Goal: Task Accomplishment & Management: Use online tool/utility

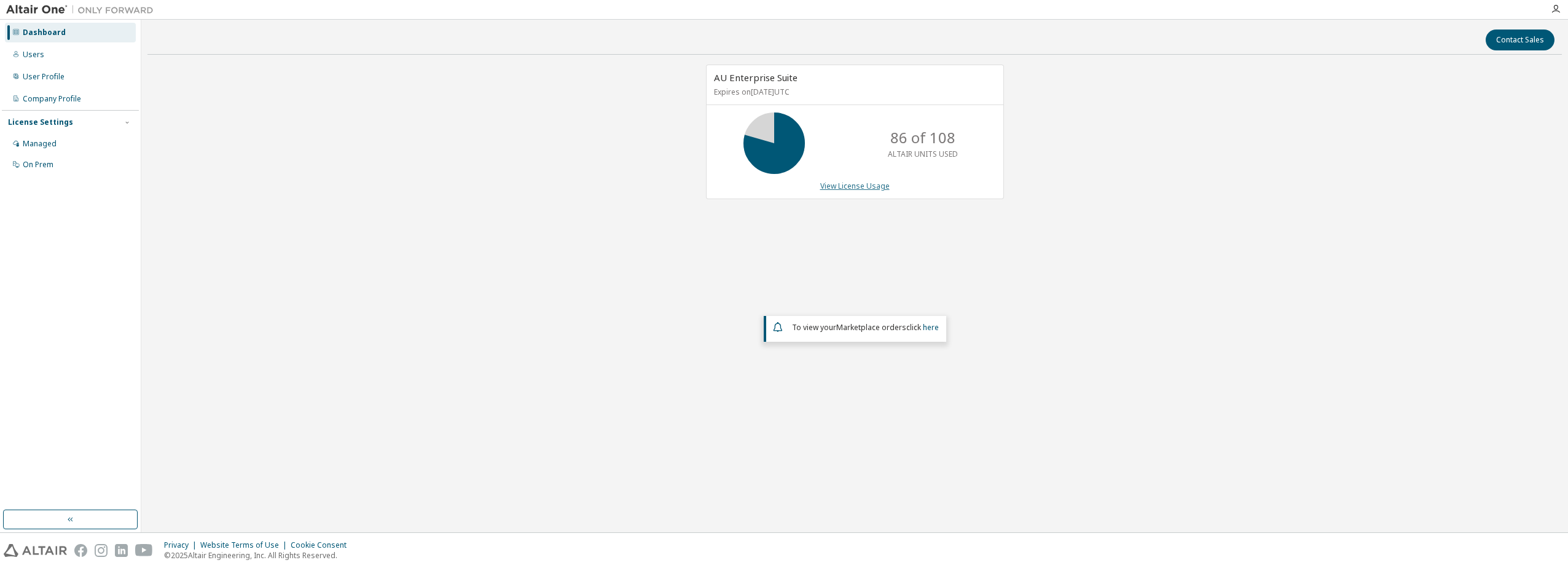
click at [848, 189] on link "View License Usage" at bounding box center [854, 186] width 69 height 11
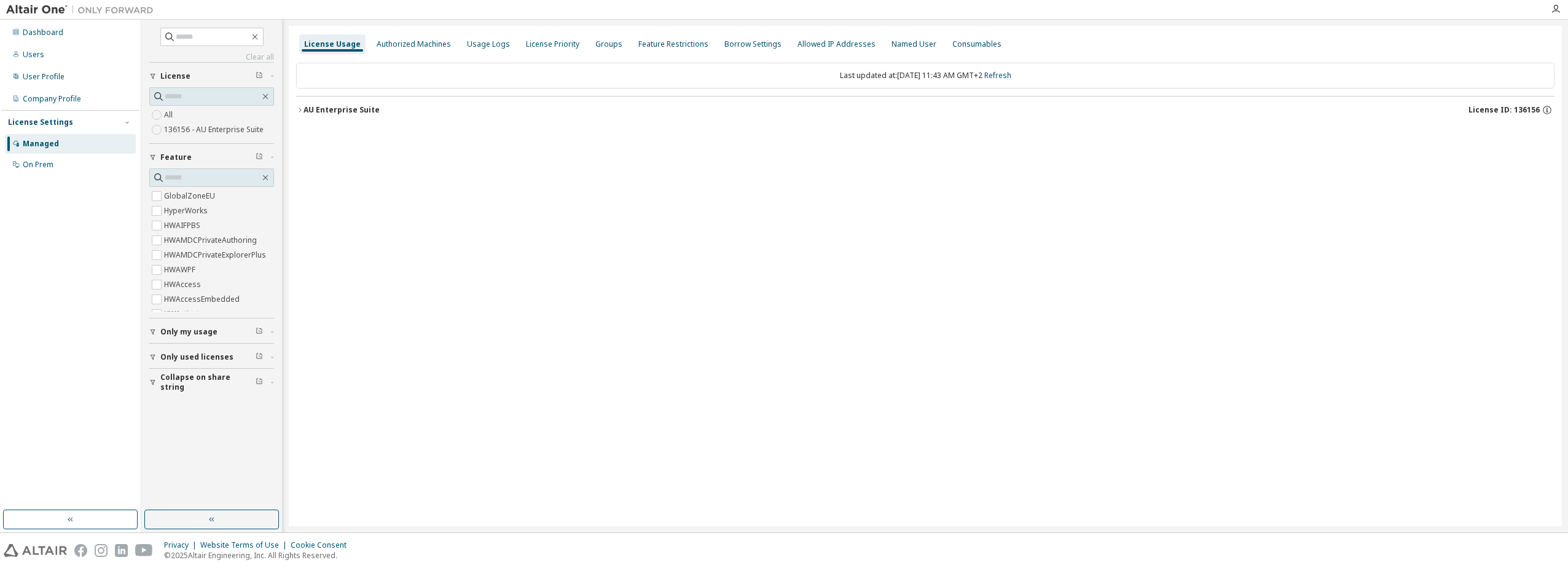
click at [301, 107] on icon "button" at bounding box center [300, 110] width 8 height 8
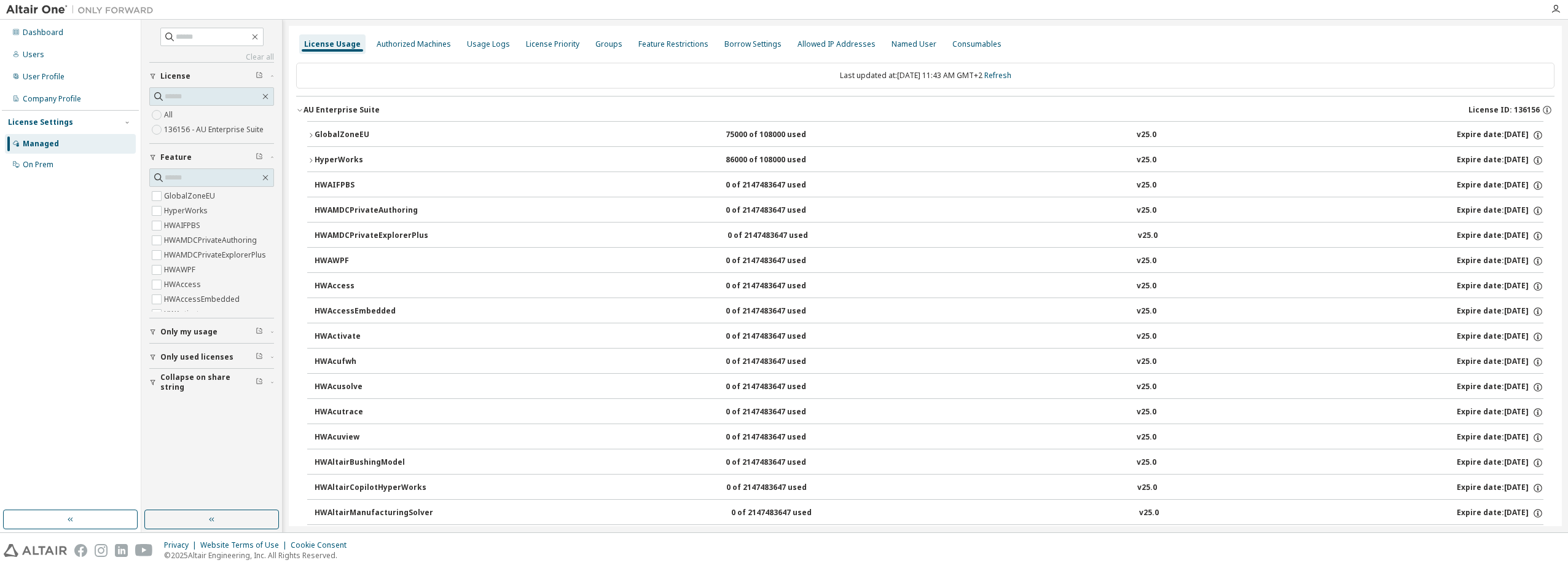
click at [310, 134] on icon "button" at bounding box center [311, 136] width 8 height 8
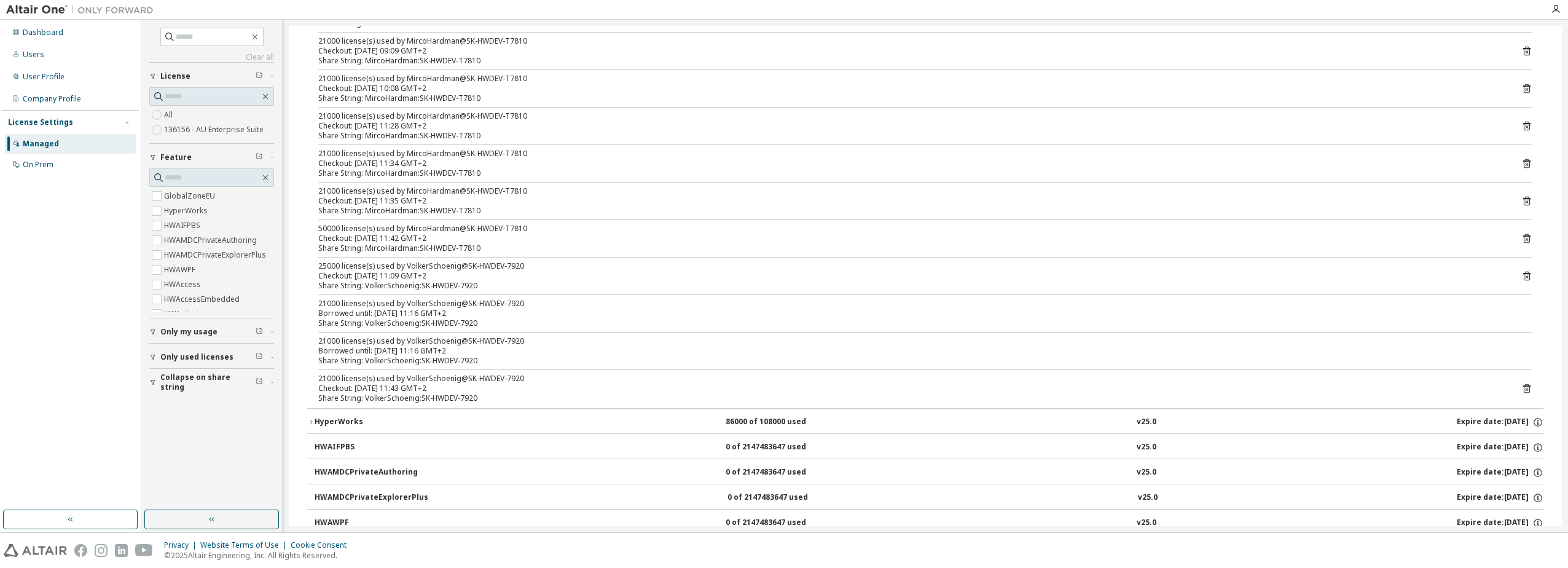
scroll to position [184, 0]
click at [1525, 390] on icon at bounding box center [1526, 390] width 3 height 3
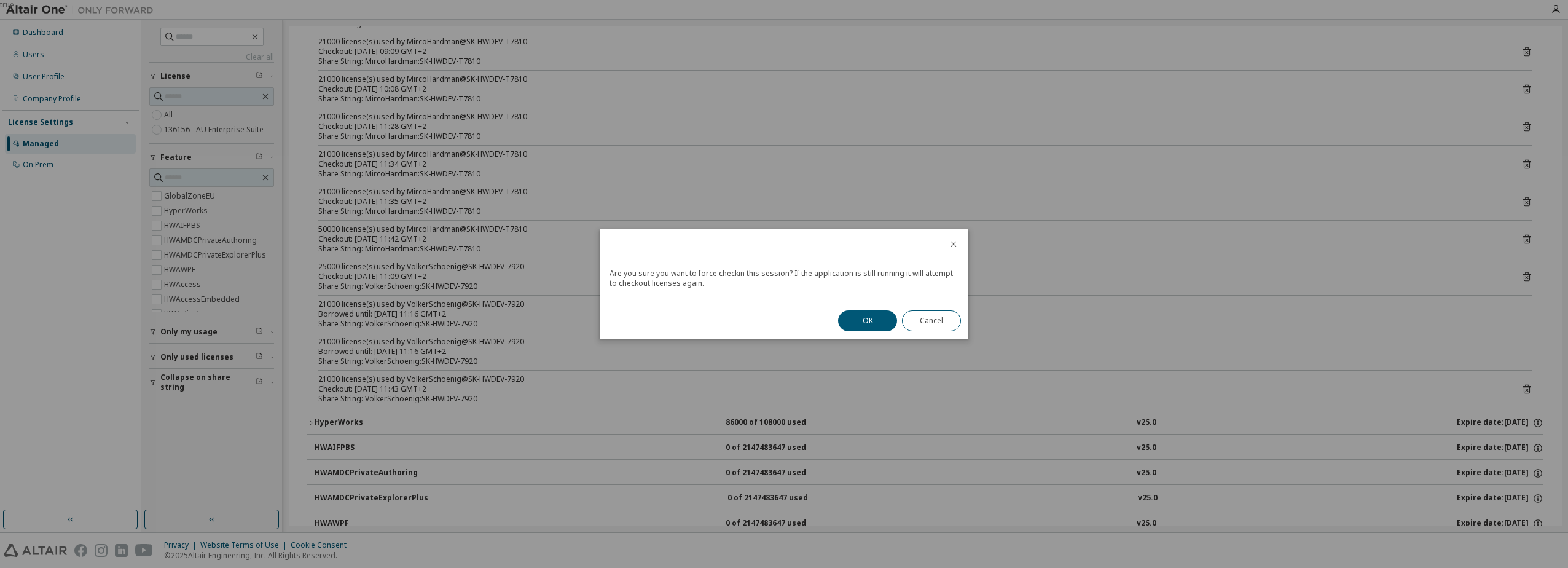
click at [953, 244] on icon "close" at bounding box center [953, 244] width 10 height 10
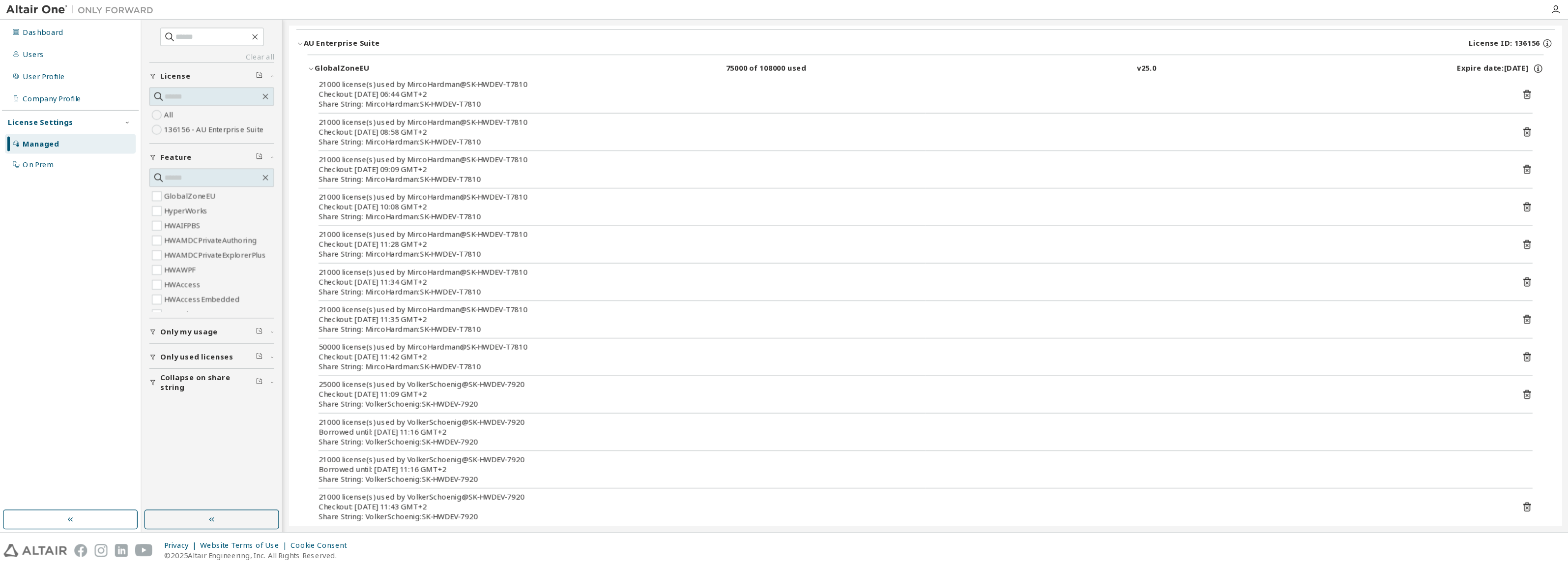
scroll to position [49, 0]
click at [1219, 83] on icon at bounding box center [1221, 80] width 9 height 9
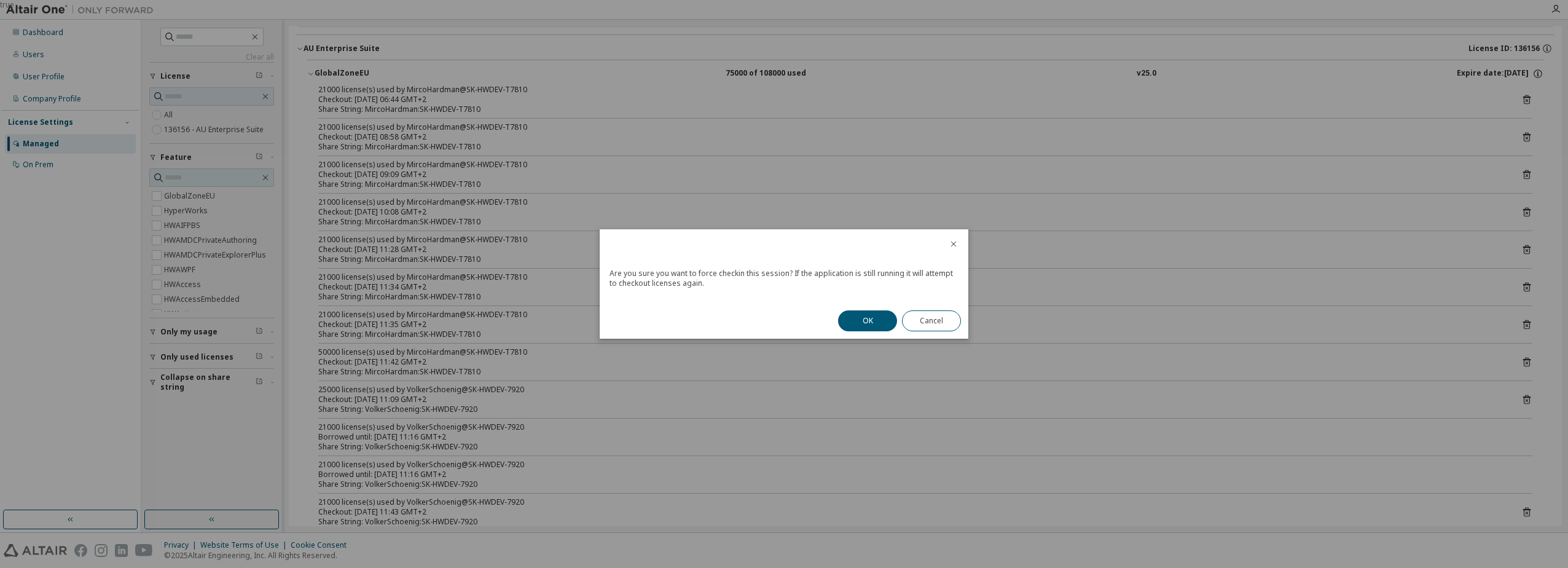
click at [879, 315] on button "OK" at bounding box center [867, 321] width 59 height 21
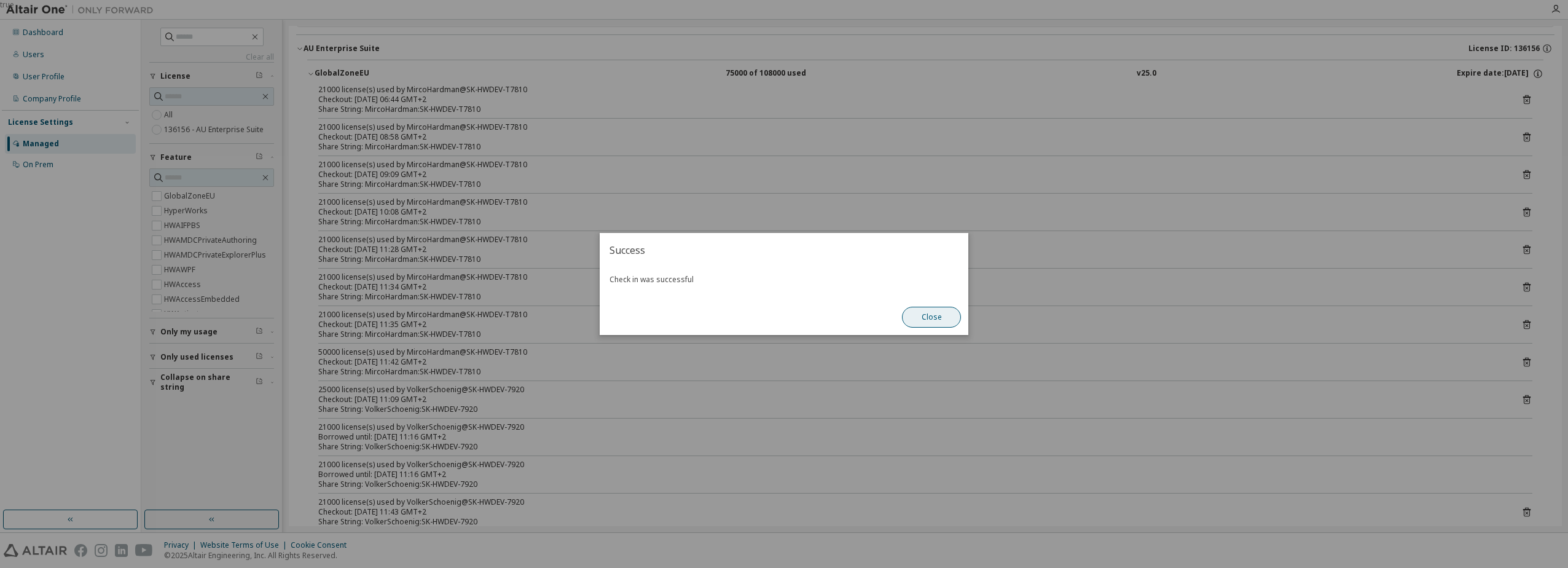
click at [930, 319] on button "Close" at bounding box center [931, 317] width 59 height 21
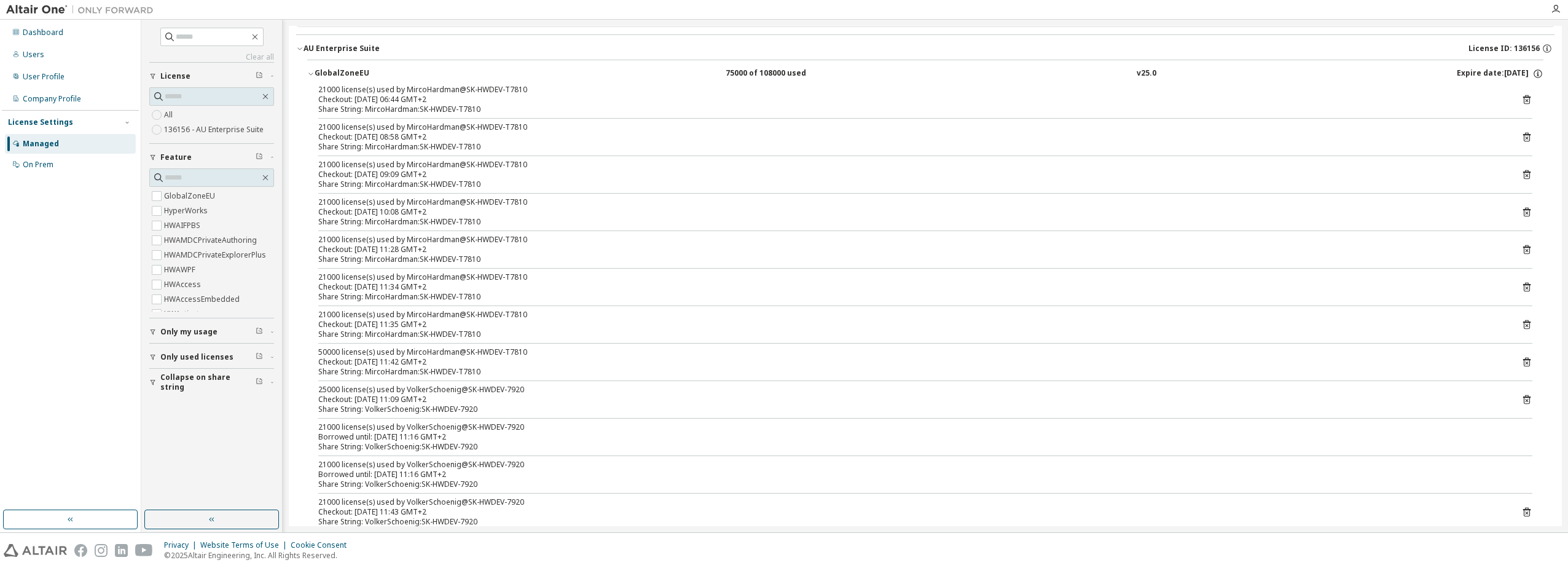
click at [1523, 101] on icon at bounding box center [1527, 100] width 8 height 9
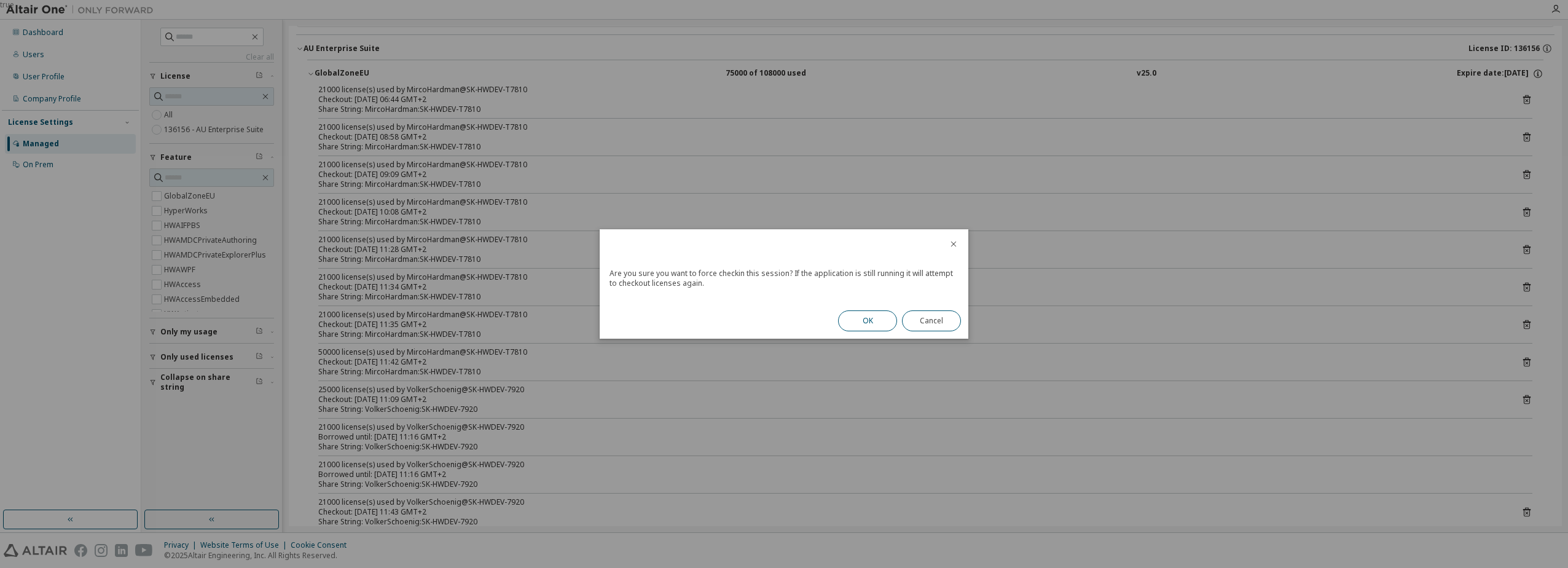
click at [874, 324] on button "OK" at bounding box center [867, 321] width 59 height 21
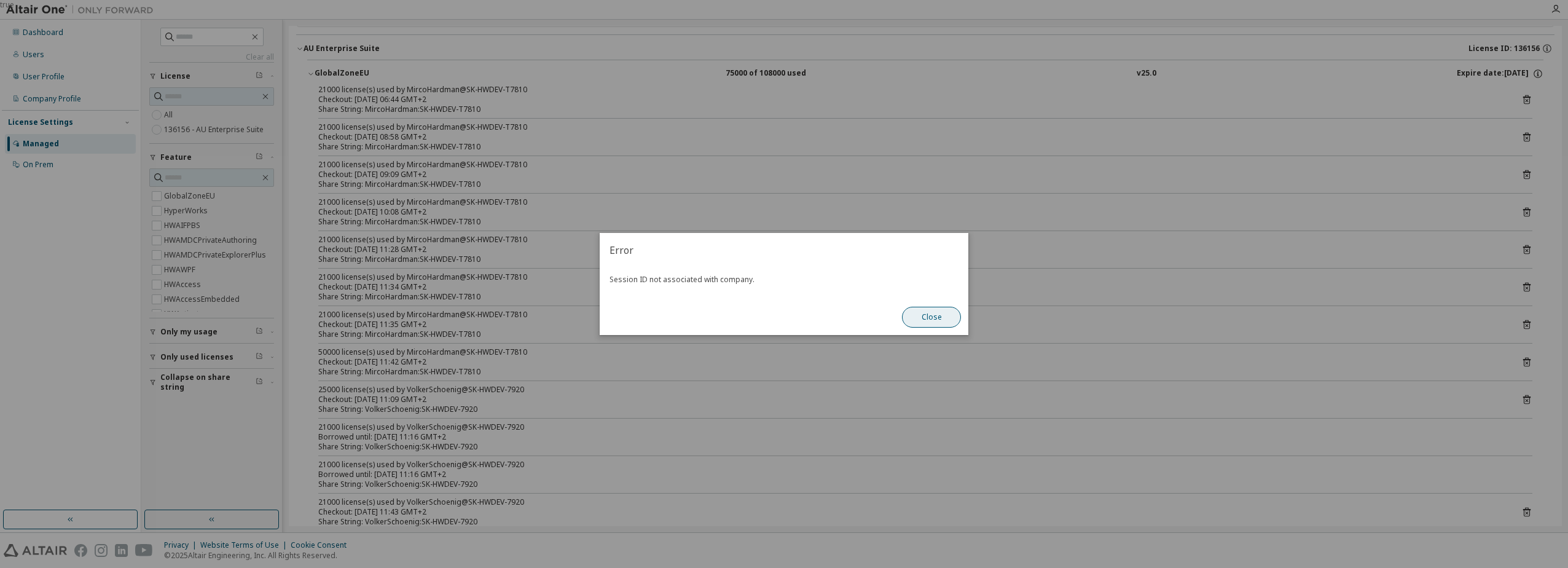
click at [949, 319] on button "Close" at bounding box center [931, 317] width 59 height 21
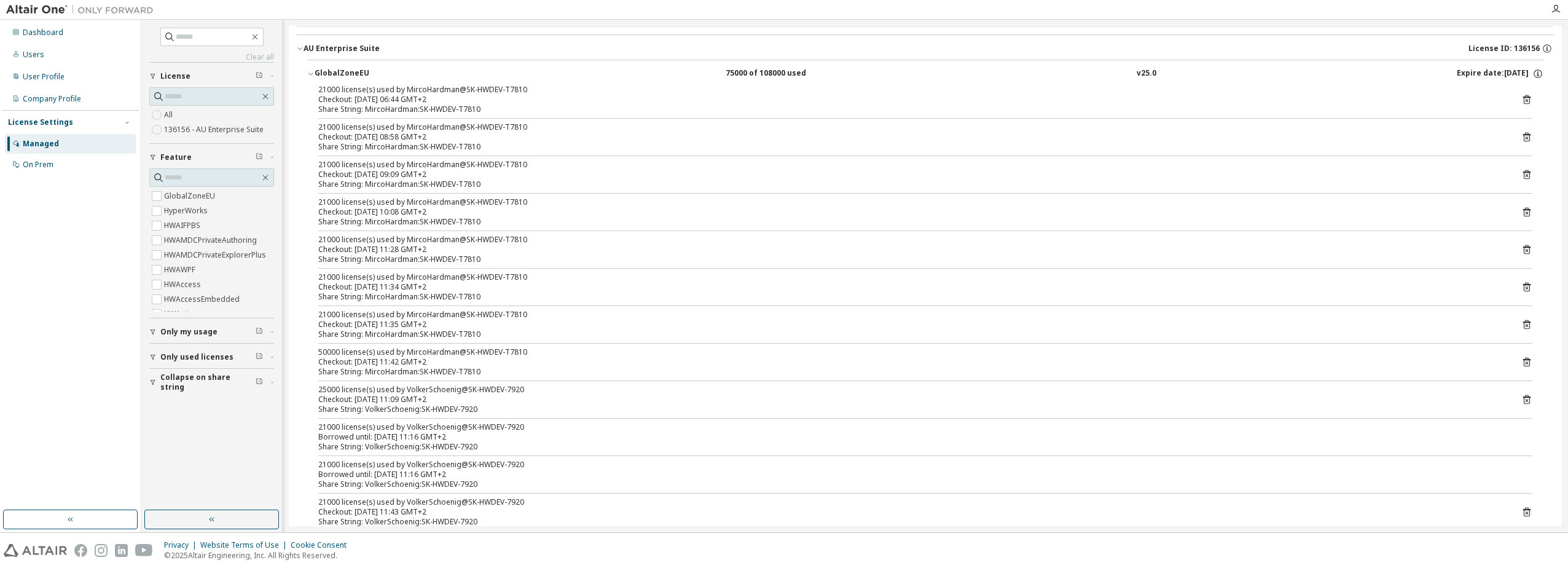
click at [1525, 101] on icon at bounding box center [1526, 101] width 3 height 3
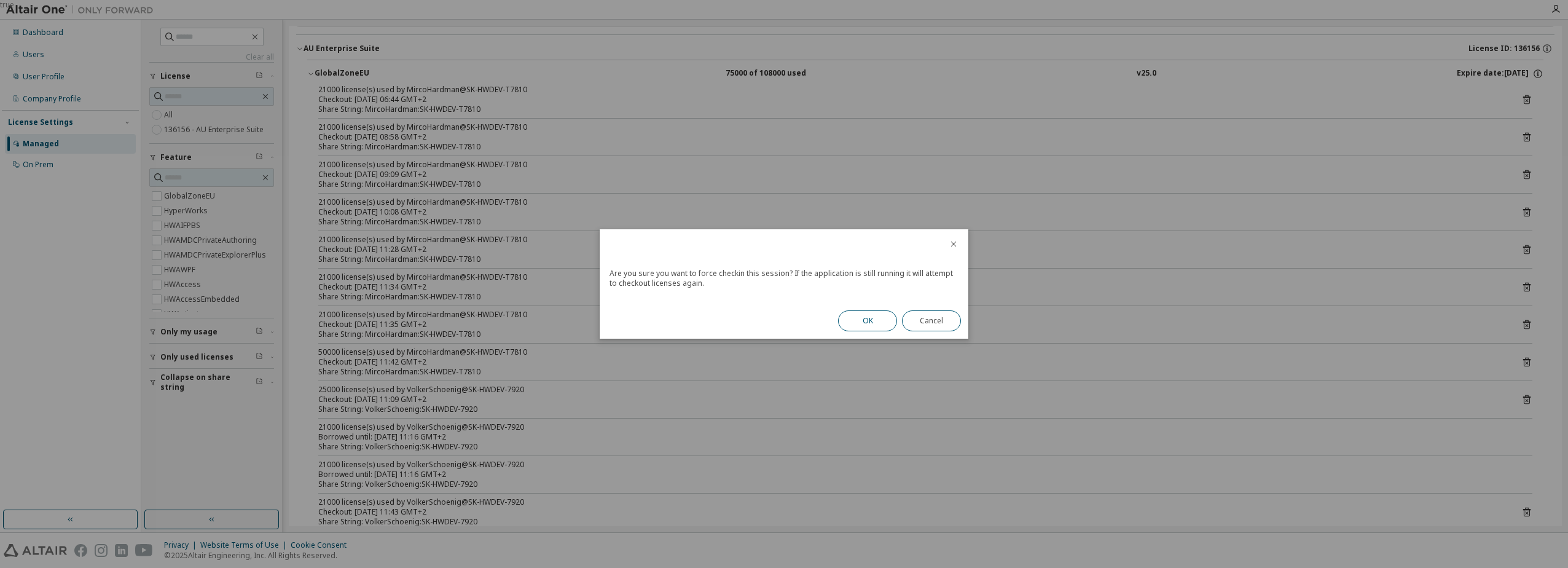
click at [864, 318] on button "OK" at bounding box center [867, 321] width 59 height 21
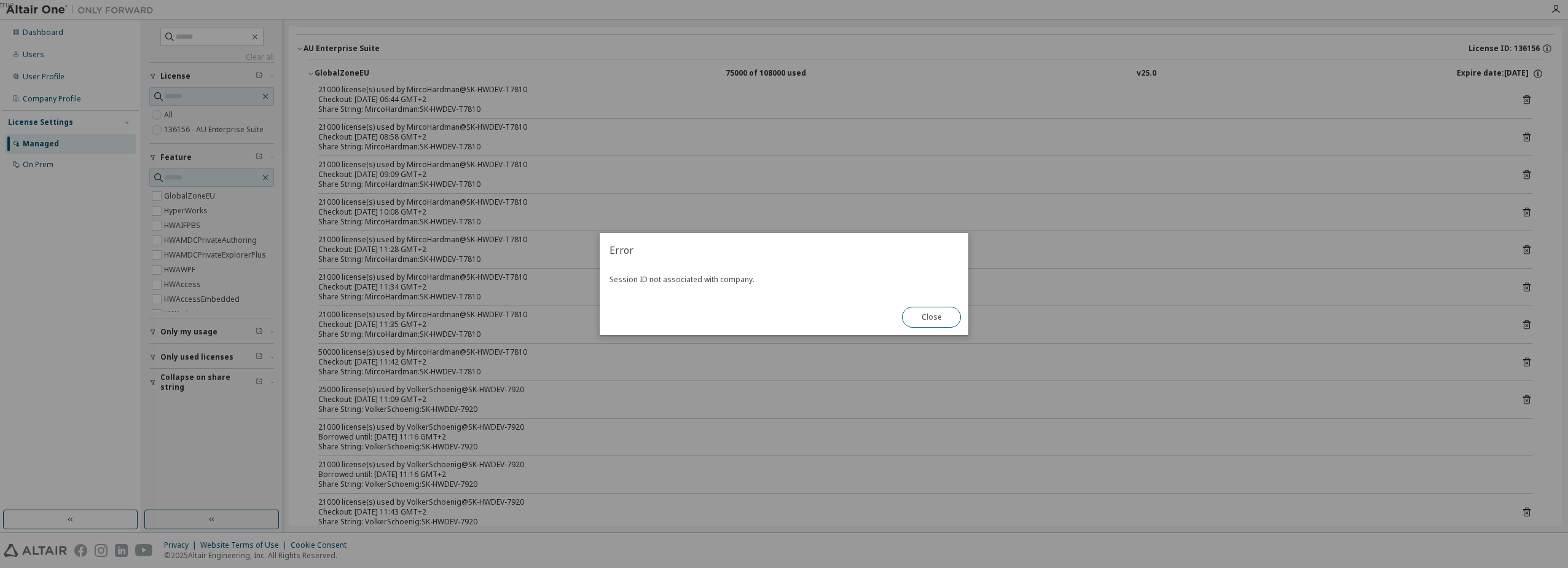
click at [927, 323] on button "Close" at bounding box center [931, 317] width 59 height 21
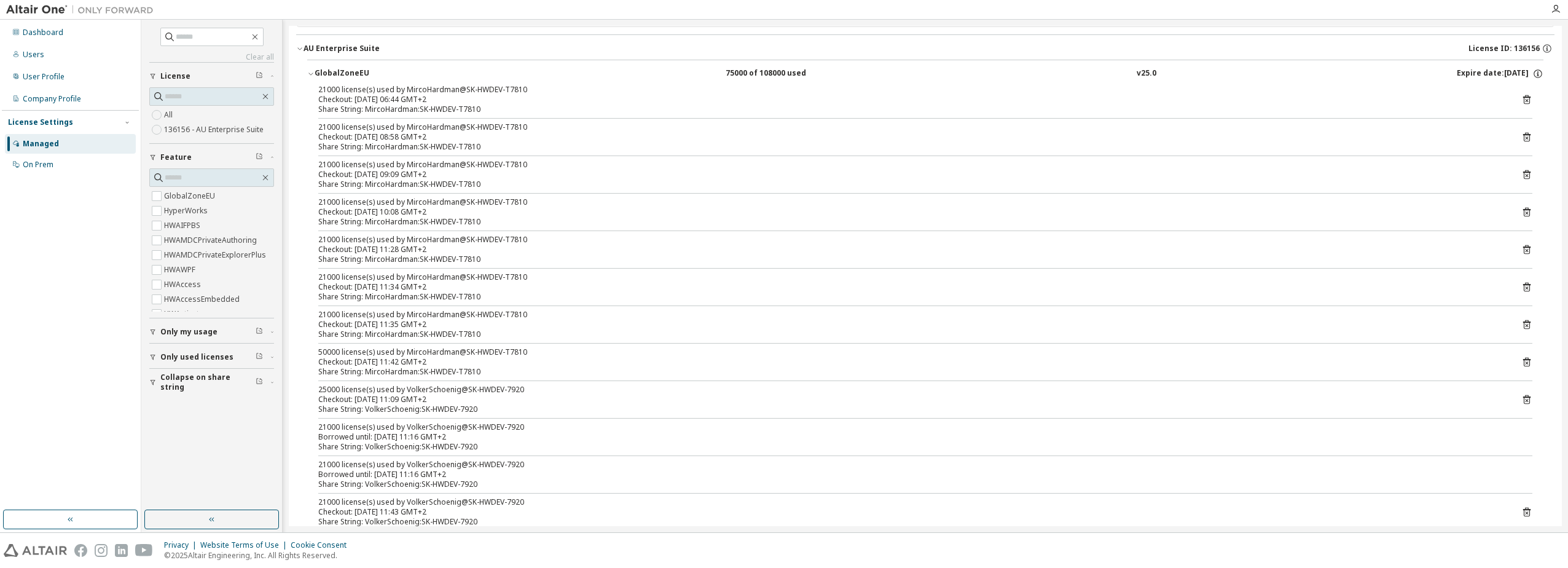
click at [1525, 101] on icon at bounding box center [1526, 101] width 3 height 3
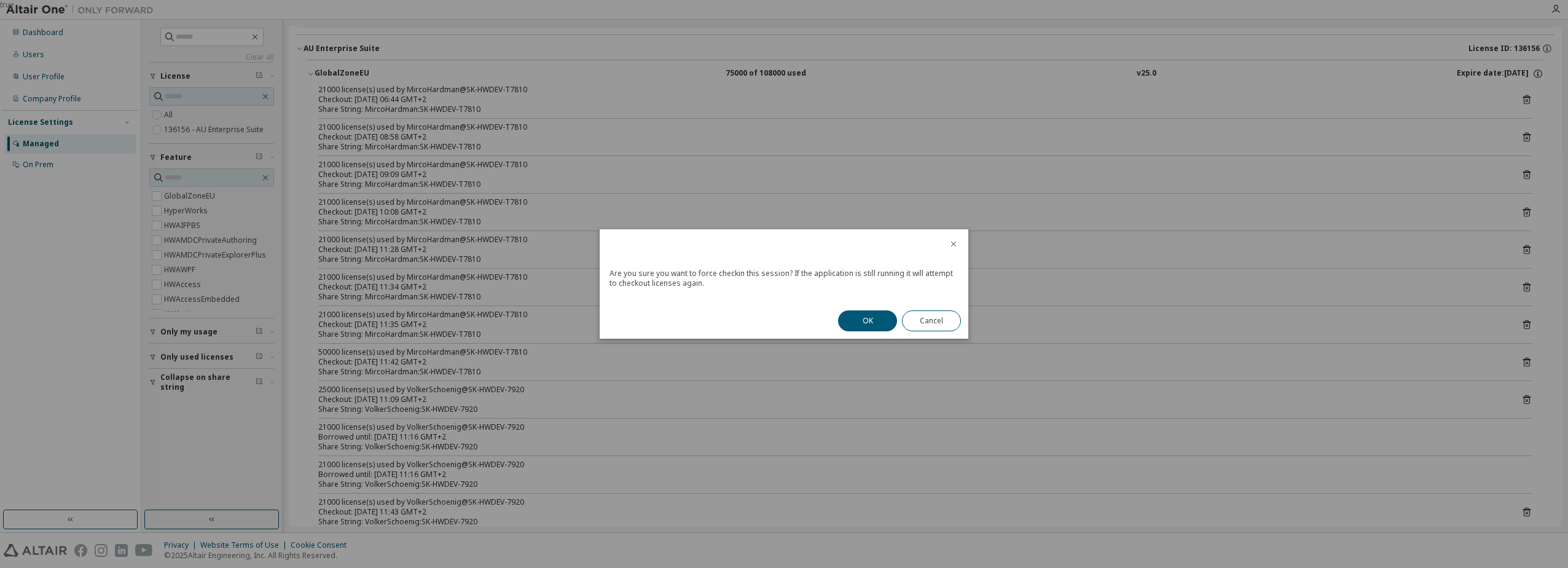
click at [877, 321] on button "OK" at bounding box center [867, 321] width 59 height 21
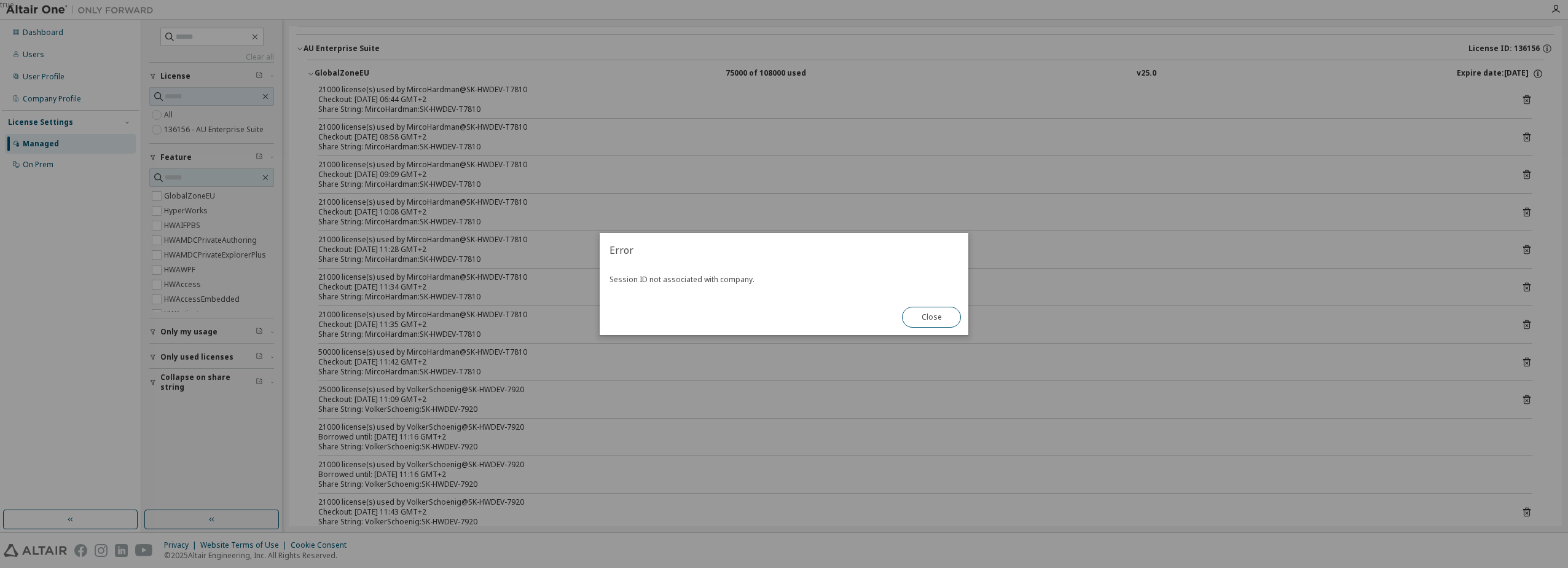
drag, startPoint x: 916, startPoint y: 320, endPoint x: 1078, endPoint y: 262, distance: 172.1
click at [918, 320] on button "Close" at bounding box center [931, 317] width 59 height 21
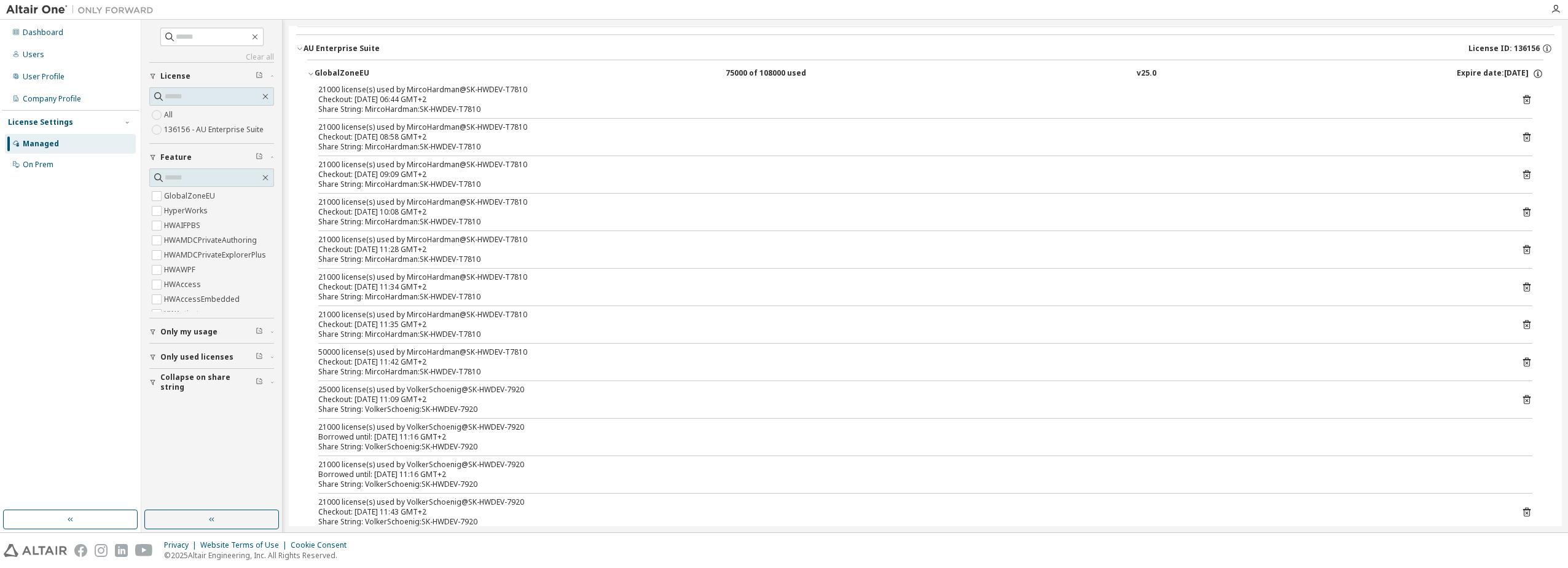
click at [1523, 97] on icon at bounding box center [1527, 100] width 8 height 9
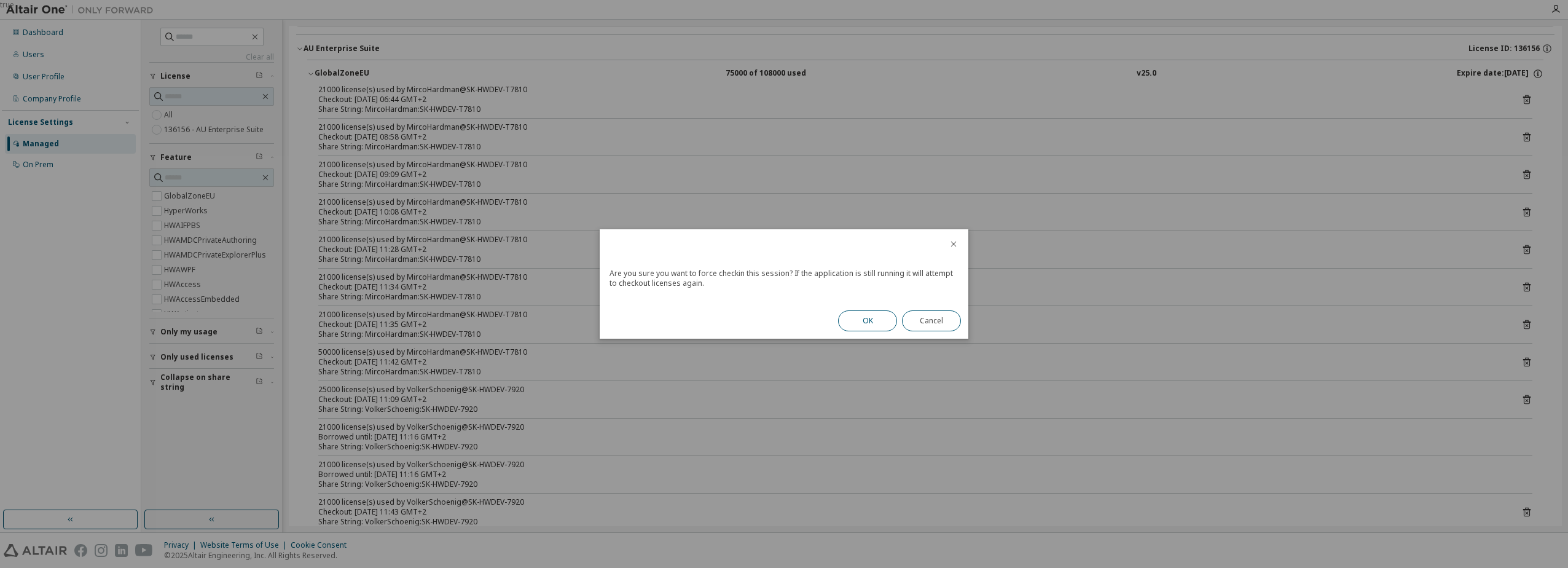
click at [879, 326] on button "OK" at bounding box center [867, 321] width 59 height 21
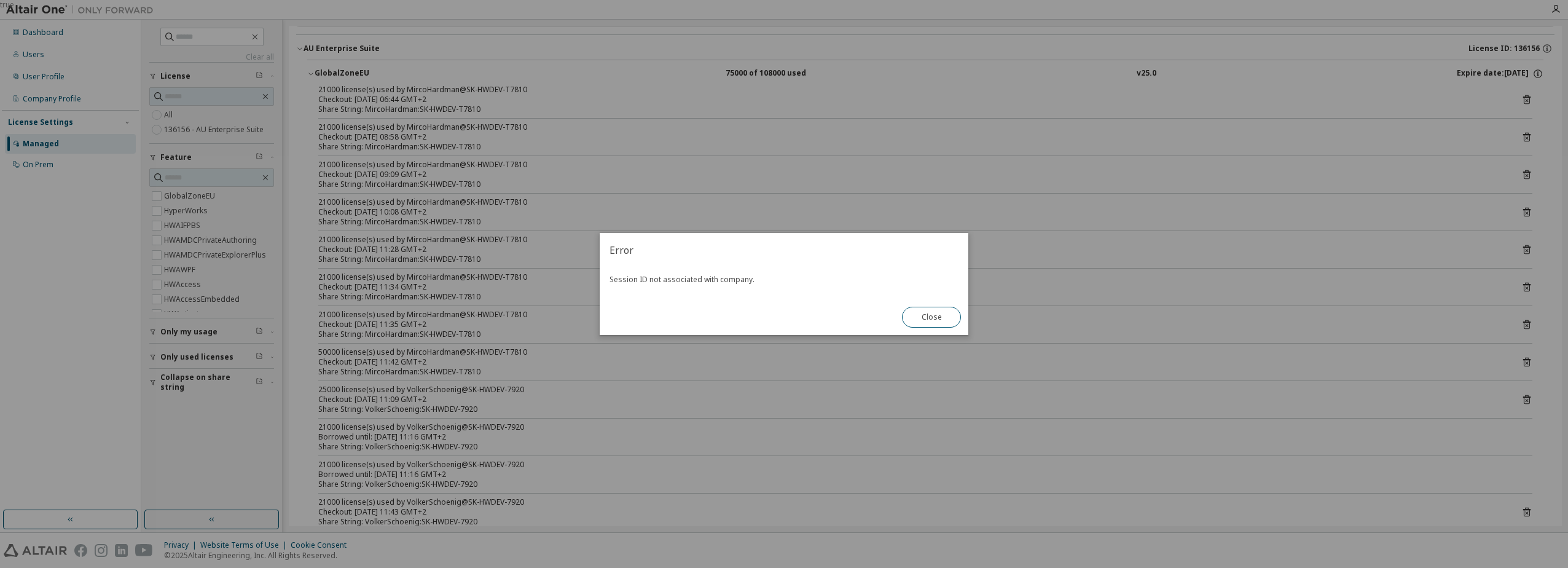
click at [925, 318] on button "Close" at bounding box center [931, 317] width 59 height 21
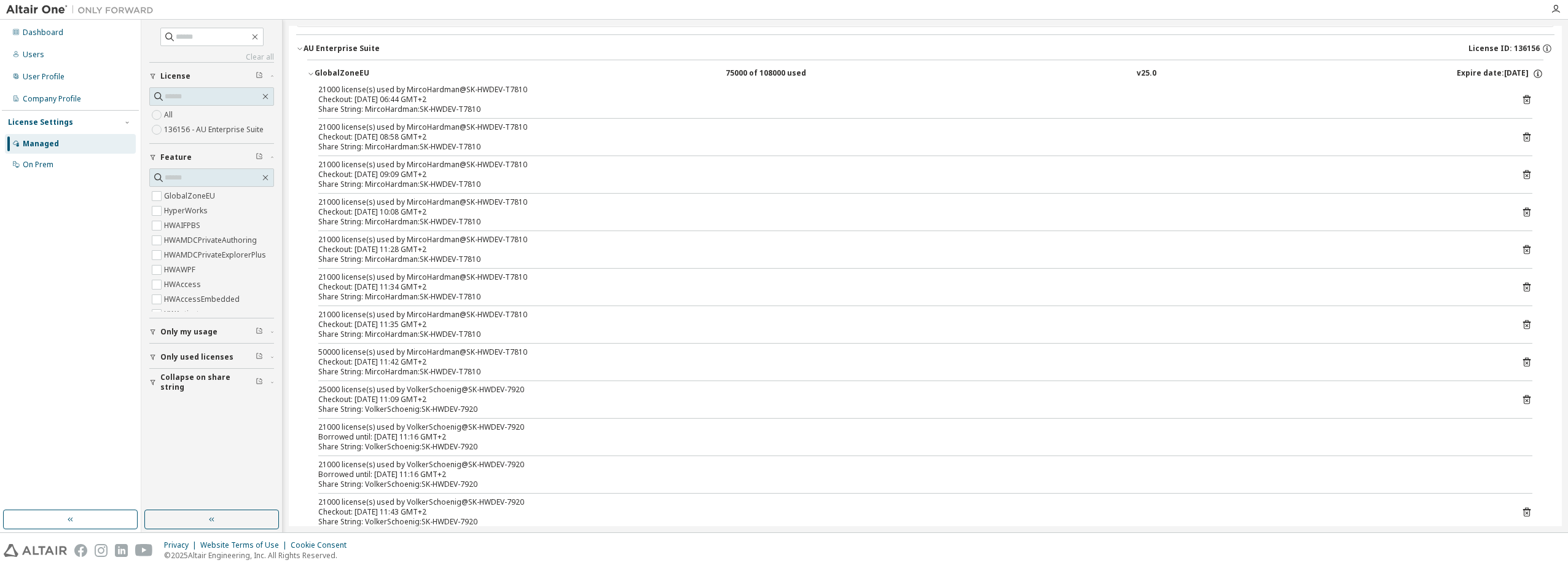
click at [1521, 209] on icon at bounding box center [1526, 212] width 11 height 11
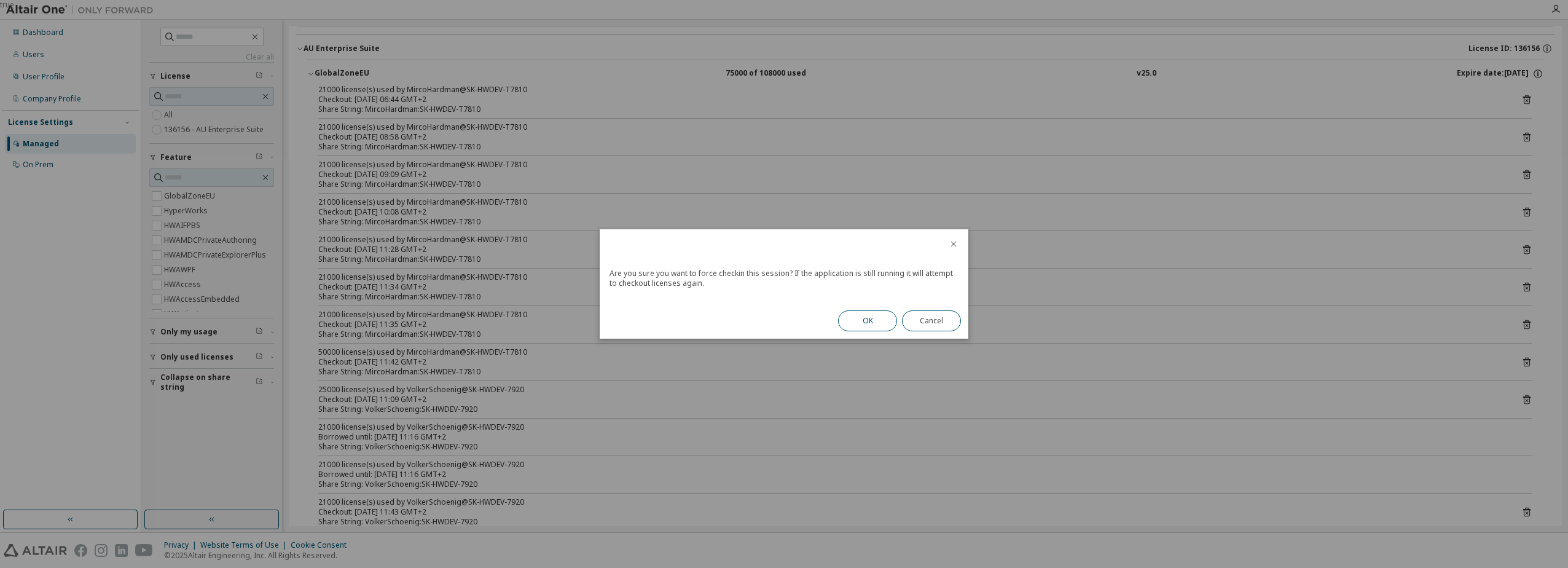
click at [864, 318] on button "OK" at bounding box center [867, 321] width 59 height 21
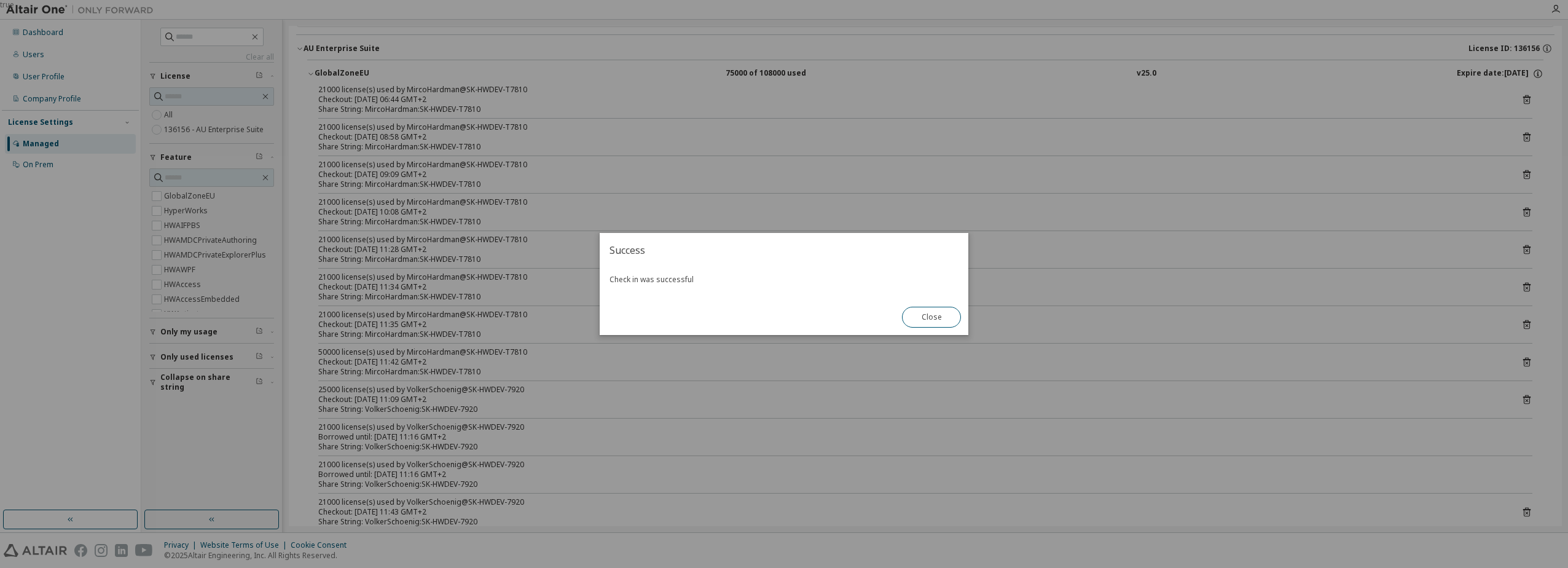
click at [925, 320] on button "Close" at bounding box center [931, 317] width 59 height 21
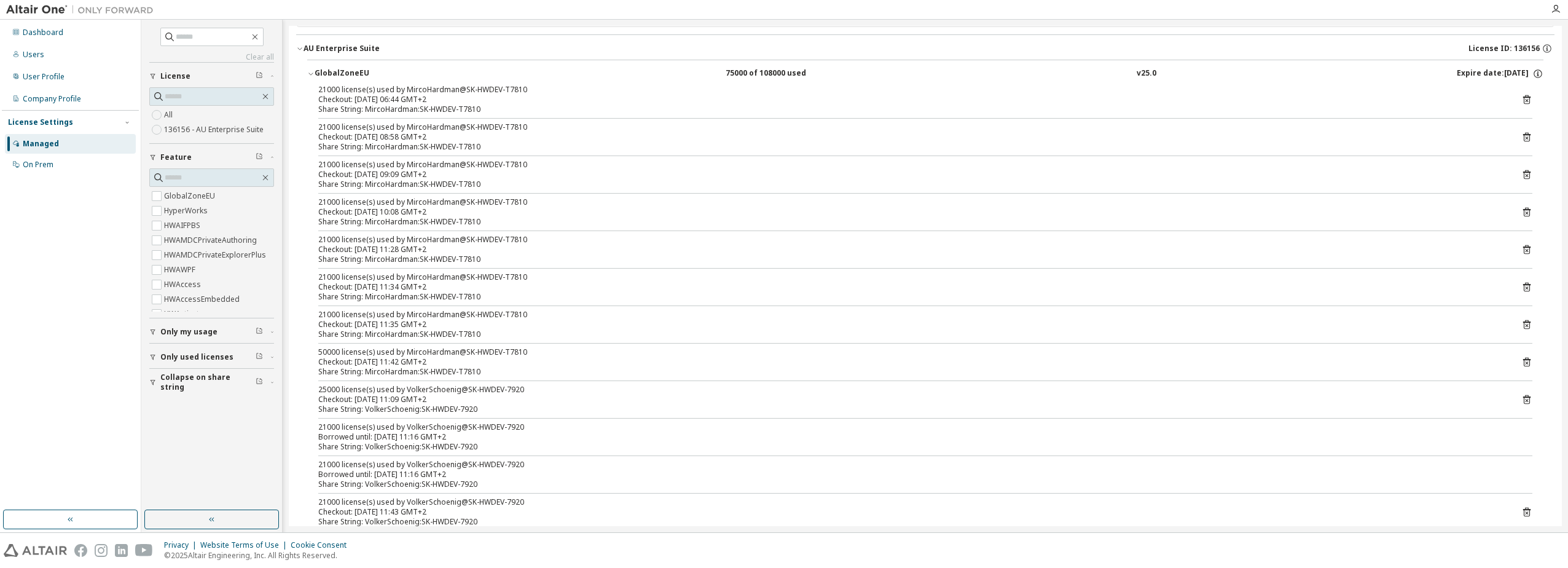
click at [1521, 172] on icon at bounding box center [1526, 174] width 11 height 11
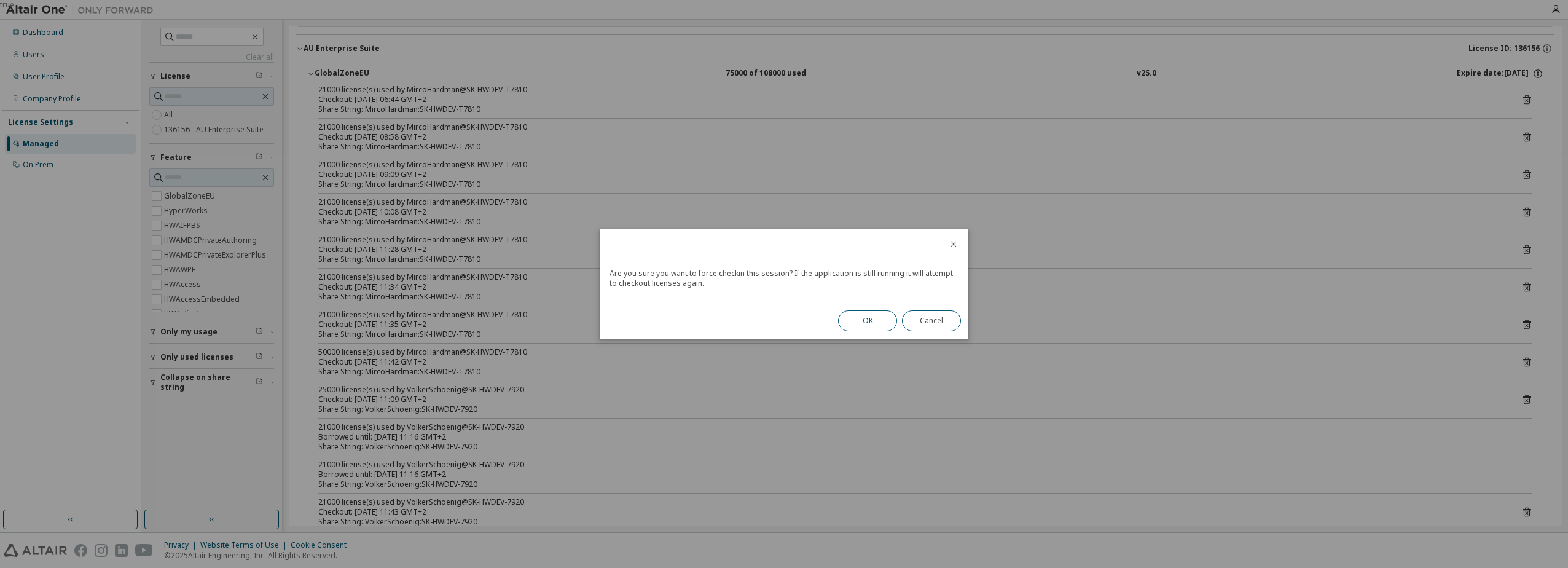
click at [853, 315] on button "OK" at bounding box center [867, 321] width 59 height 21
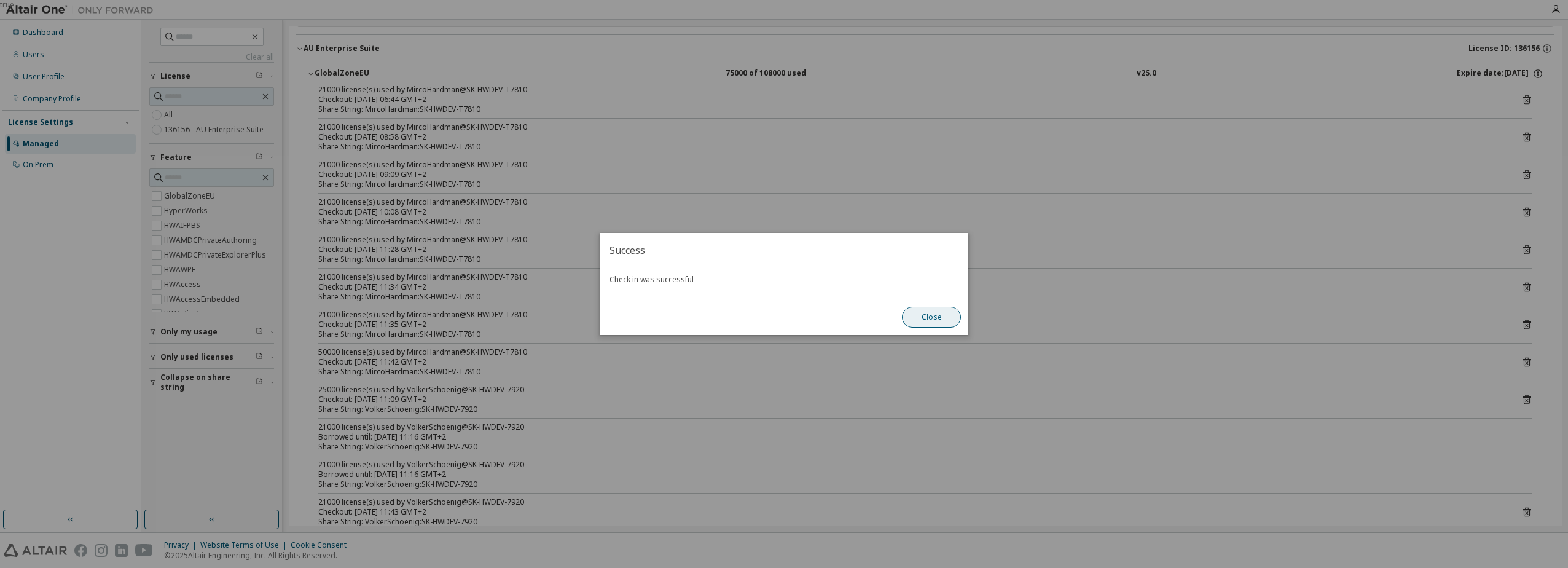
click at [946, 318] on button "Close" at bounding box center [931, 317] width 59 height 21
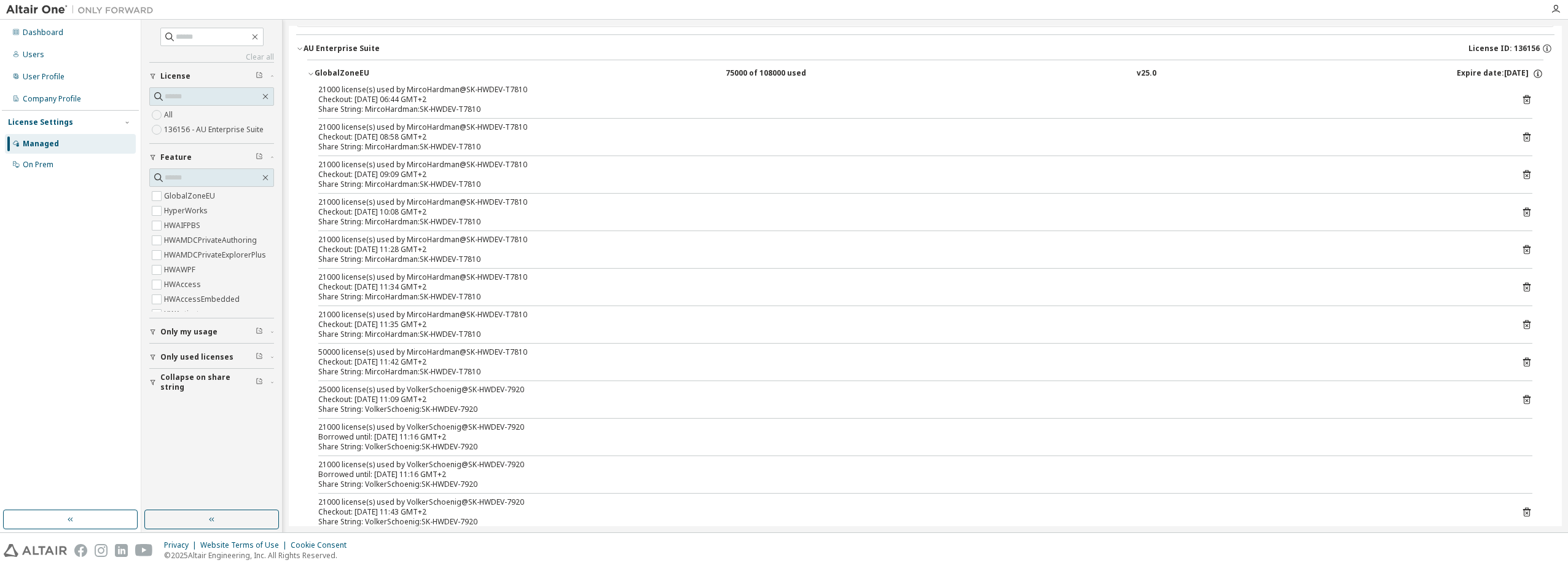
click at [1522, 324] on icon at bounding box center [1526, 324] width 11 height 11
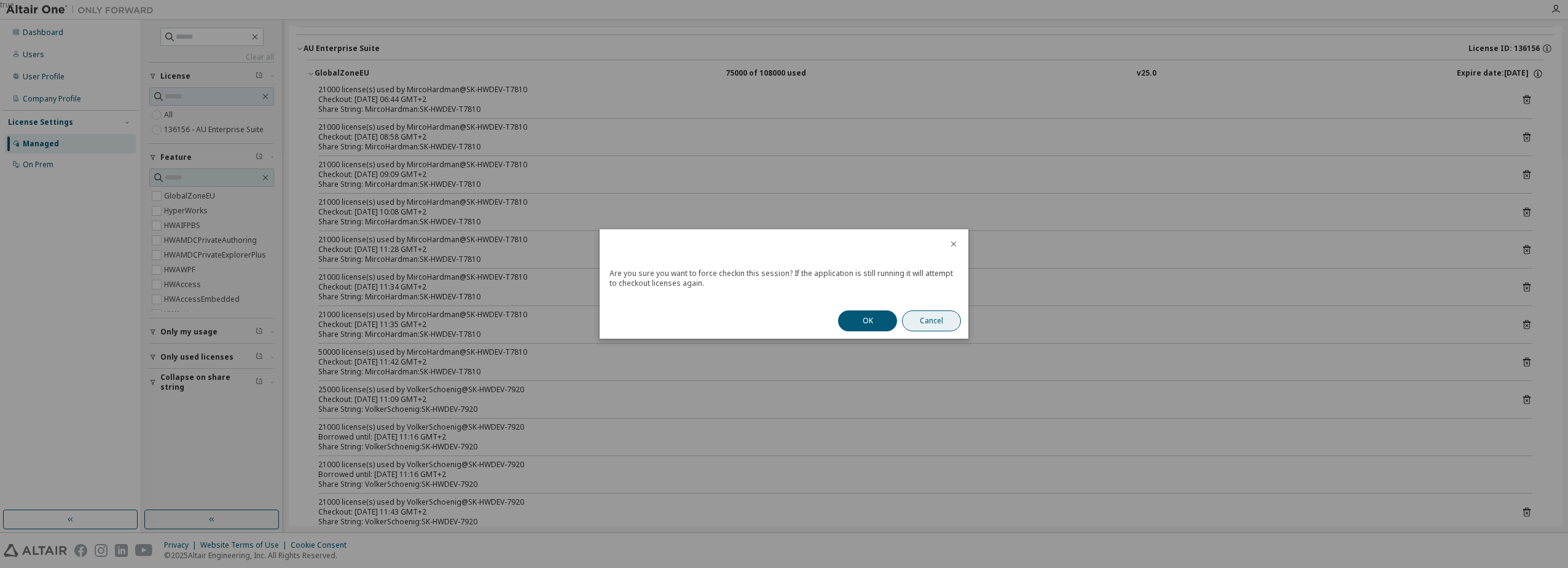
drag, startPoint x: 867, startPoint y: 318, endPoint x: 932, endPoint y: 318, distance: 65.0
click at [868, 318] on button "OK" at bounding box center [867, 321] width 59 height 21
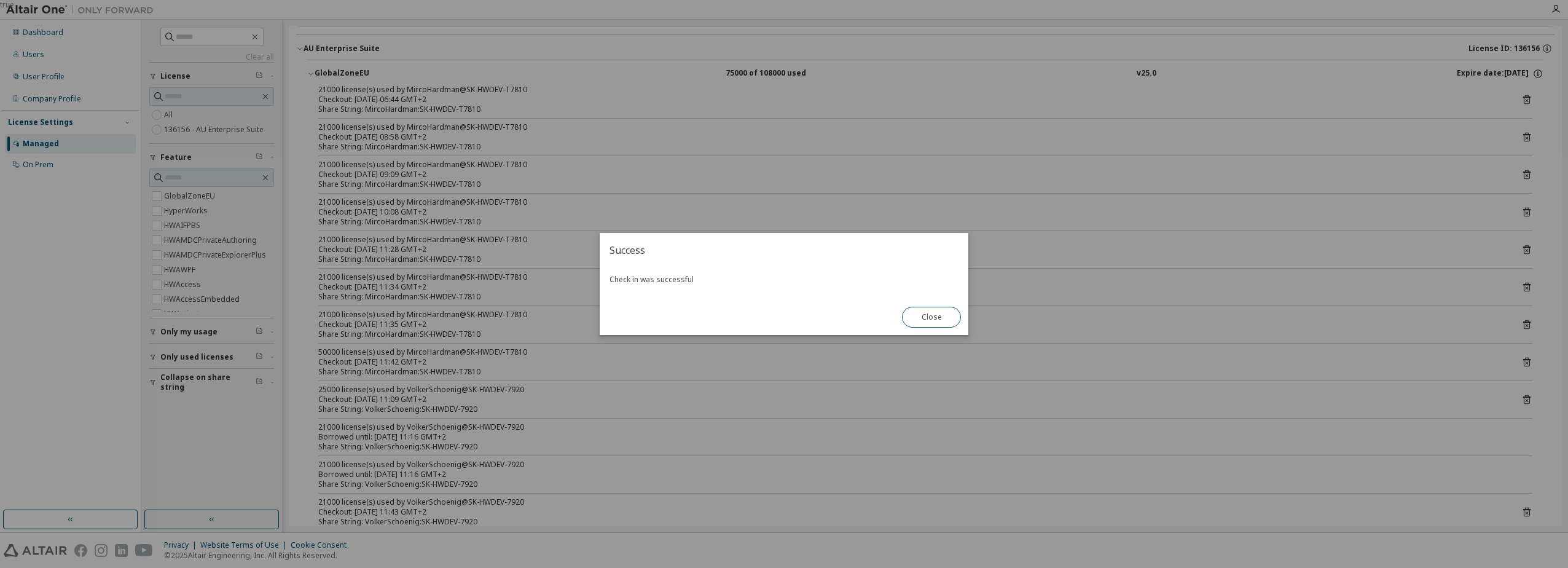
click at [945, 321] on button "Close" at bounding box center [931, 317] width 59 height 21
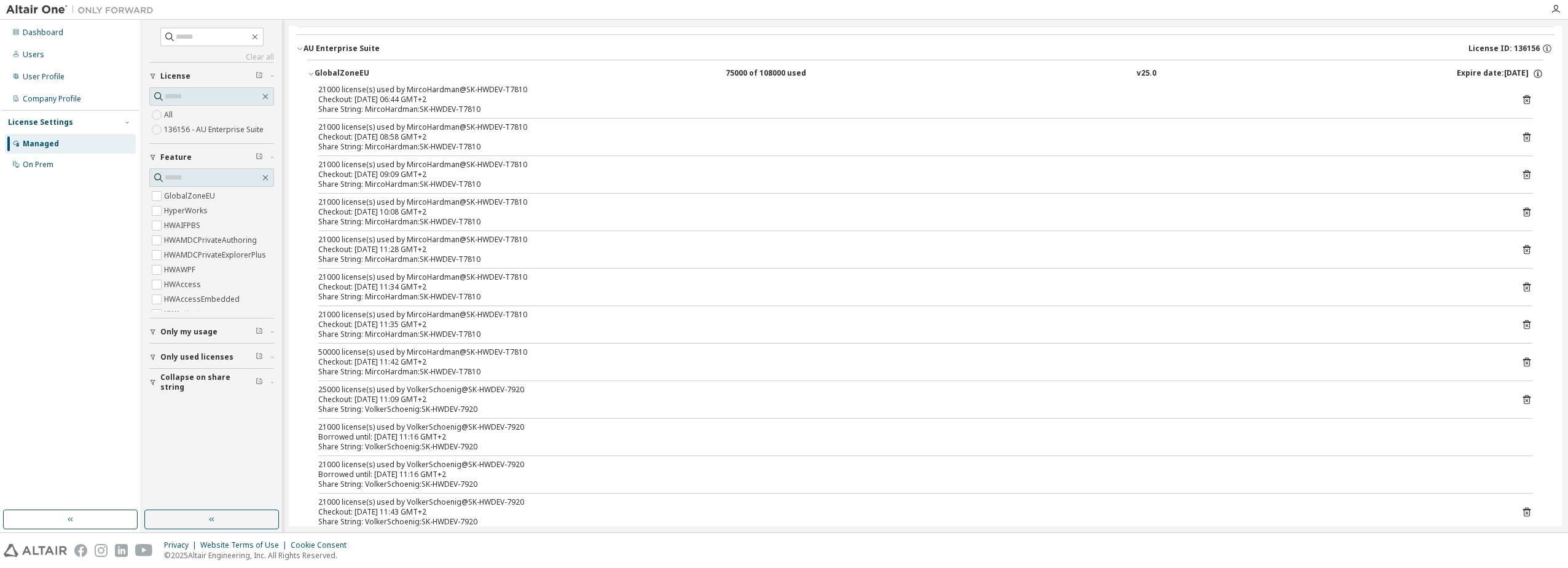
click at [1525, 324] on icon at bounding box center [1526, 326] width 3 height 3
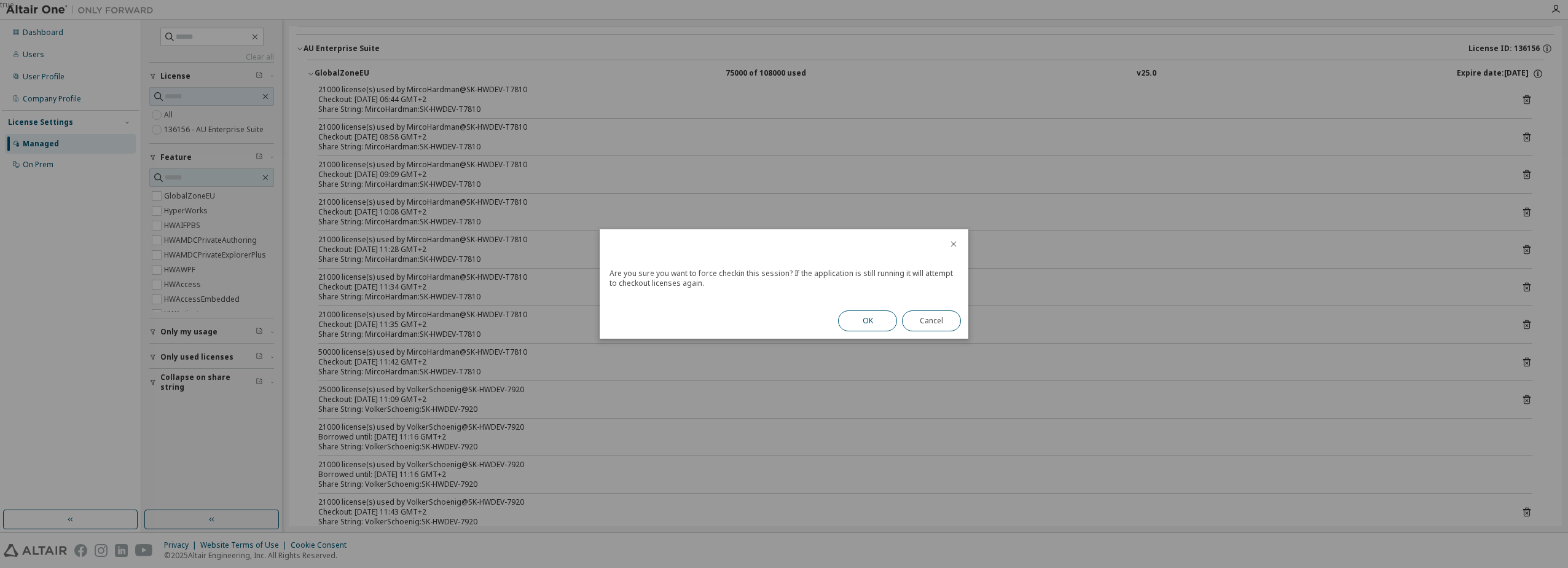
click at [867, 324] on button "OK" at bounding box center [867, 321] width 59 height 21
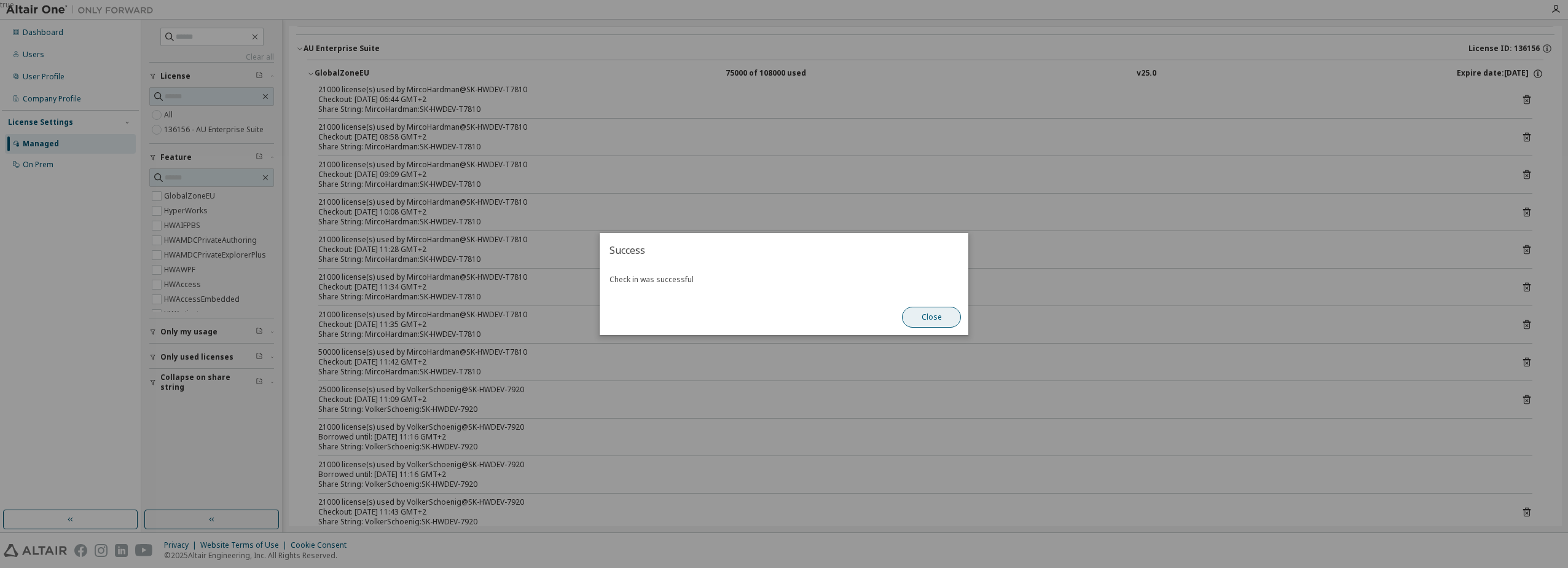
click at [918, 318] on button "Close" at bounding box center [931, 317] width 59 height 21
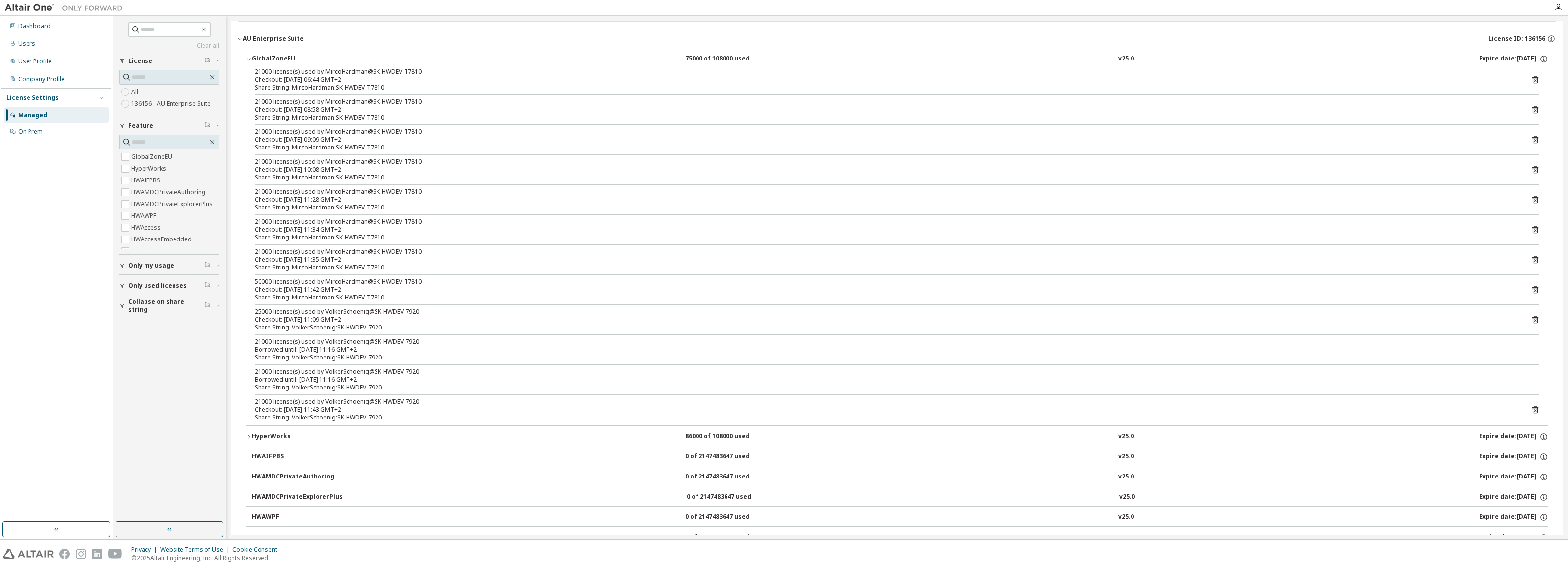
click at [1254, 143] on icon at bounding box center [1535, 140] width 6 height 7
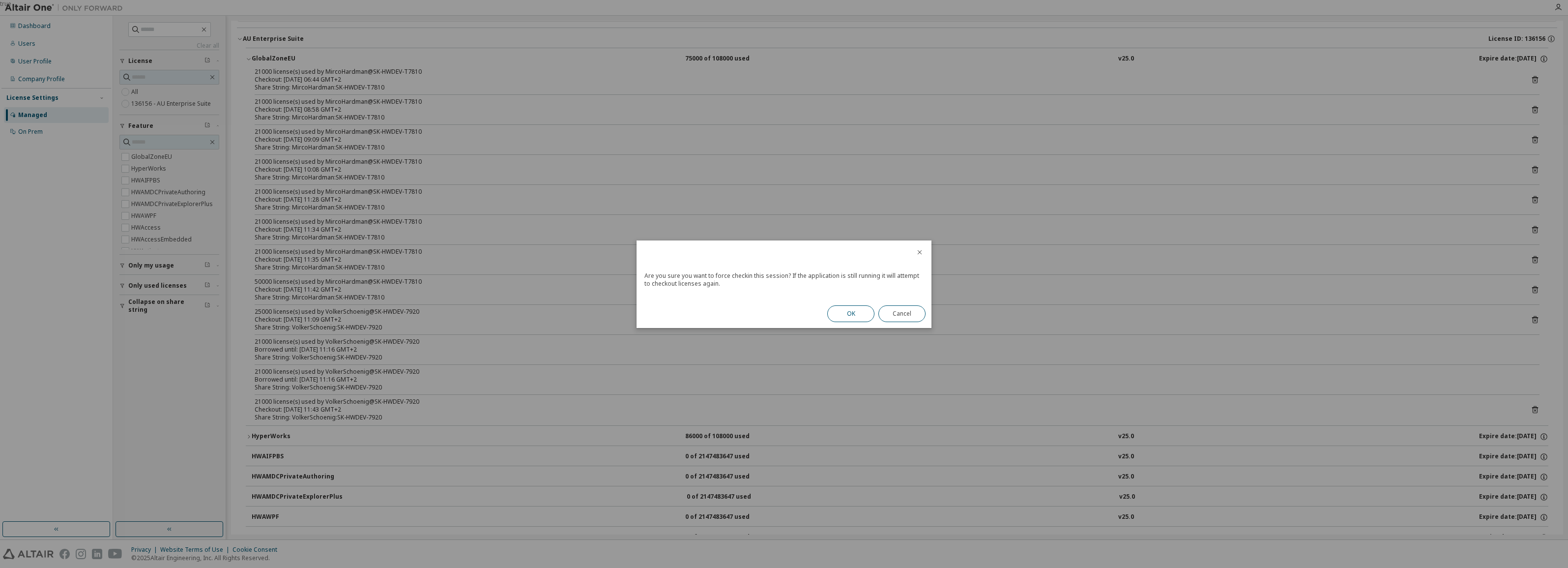
click at [860, 309] on button "OK" at bounding box center [851, 313] width 47 height 16
click at [885, 312] on button "Close" at bounding box center [902, 310] width 47 height 16
